Goal: Information Seeking & Learning: Learn about a topic

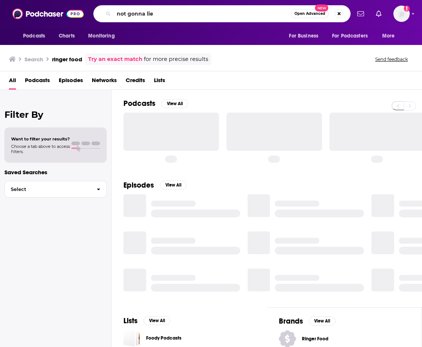
type input "not gonna lie"
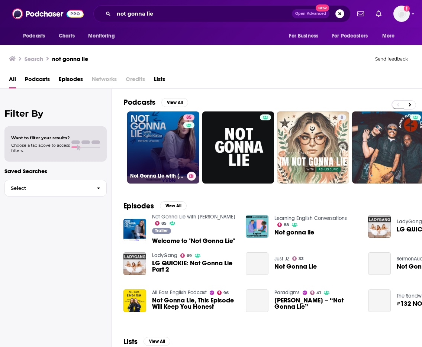
click at [166, 163] on link "85 Not Gonna Lie with [PERSON_NAME]" at bounding box center [163, 148] width 72 height 72
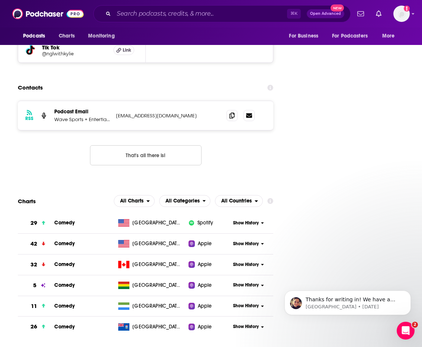
scroll to position [921, 0]
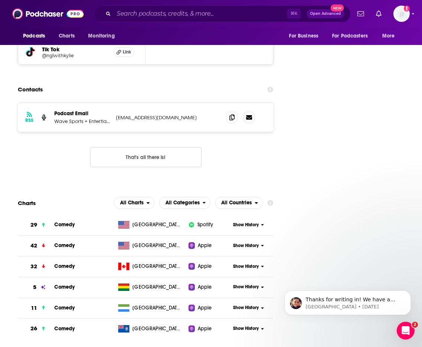
click at [255, 243] on span "Show History" at bounding box center [246, 246] width 26 height 6
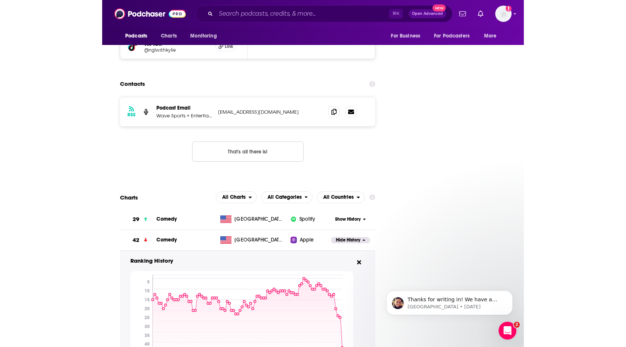
scroll to position [916, 0]
